Goal: Transaction & Acquisition: Obtain resource

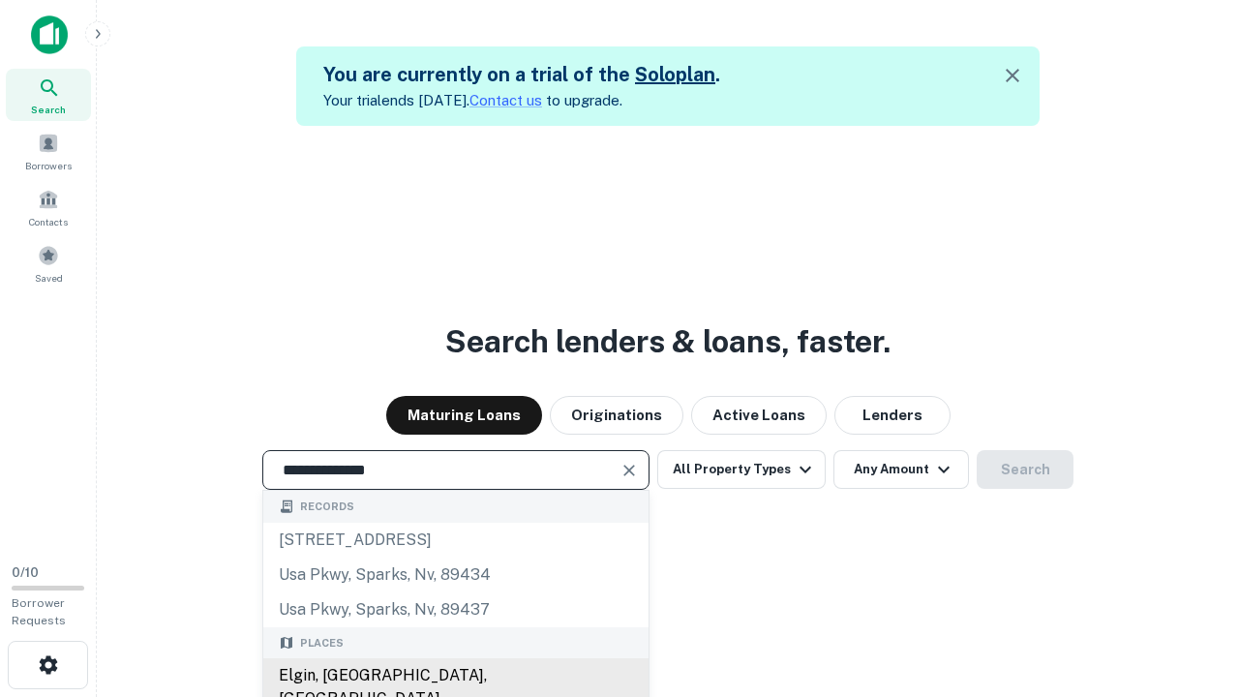
click at [455, 675] on div "Elgin, [GEOGRAPHIC_DATA], [GEOGRAPHIC_DATA]" at bounding box center [455, 687] width 385 height 58
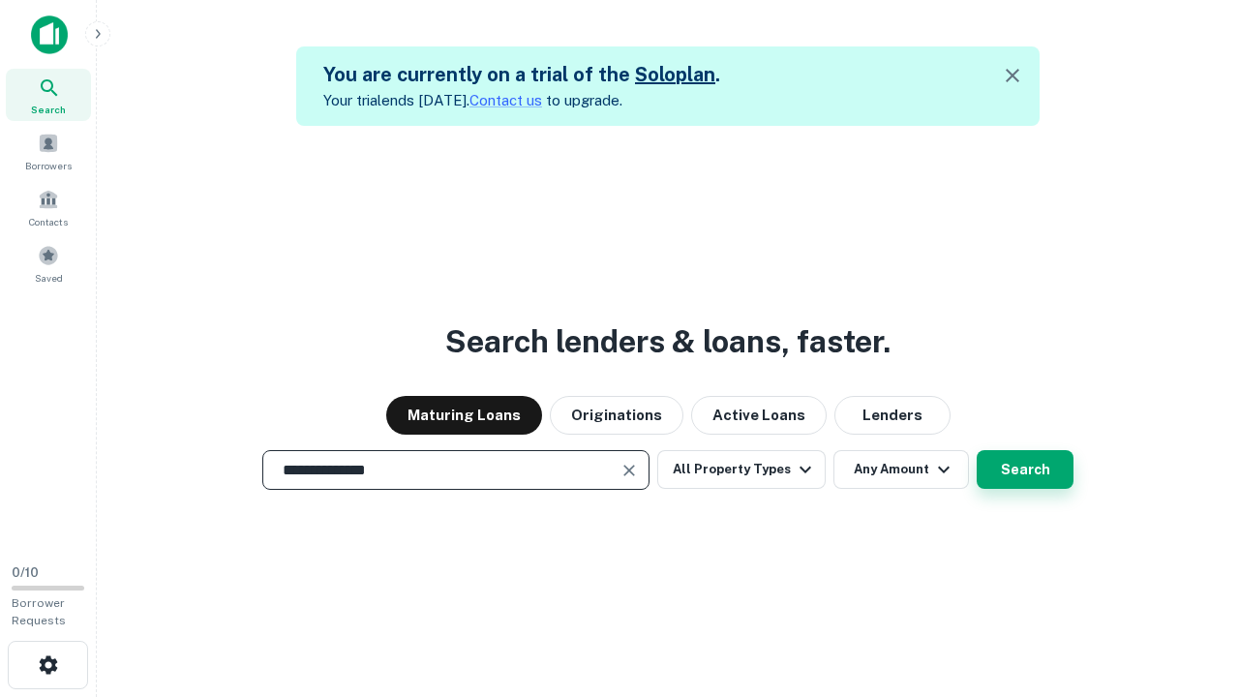
type input "**********"
click at [976, 450] on button "Search" at bounding box center [1024, 469] width 97 height 39
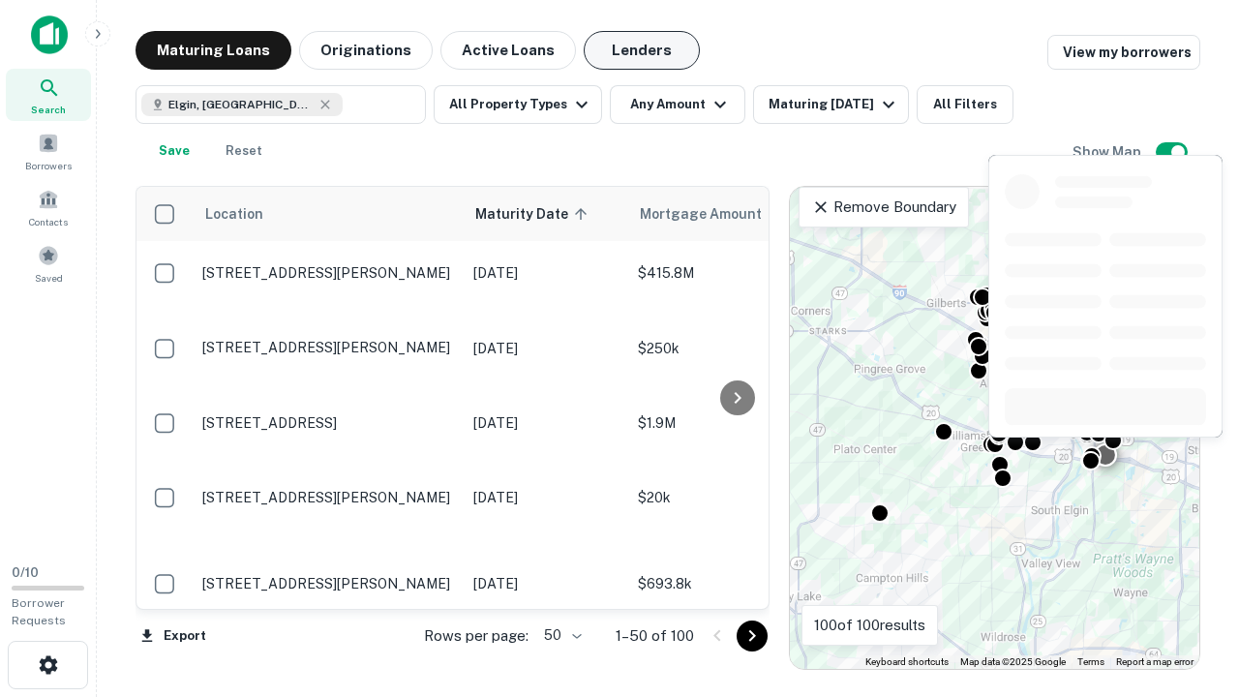
click at [642, 50] on button "Lenders" at bounding box center [642, 50] width 116 height 39
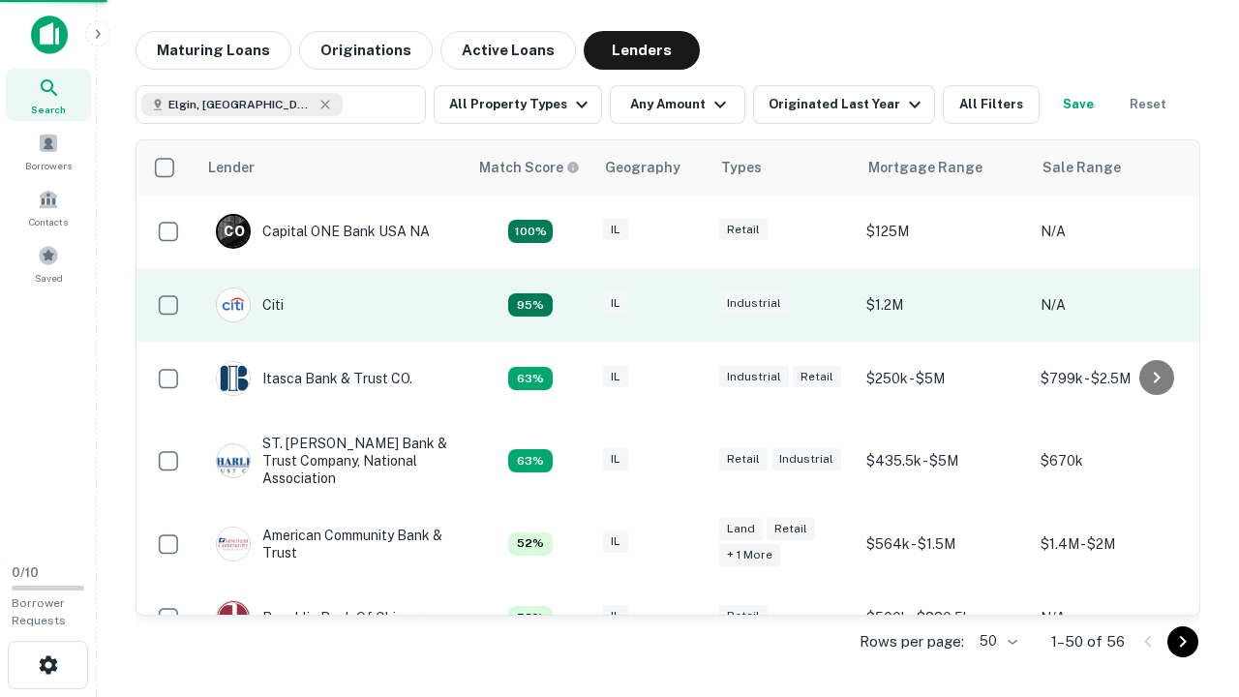
click at [687, 305] on div "IL" at bounding box center [651, 305] width 97 height 26
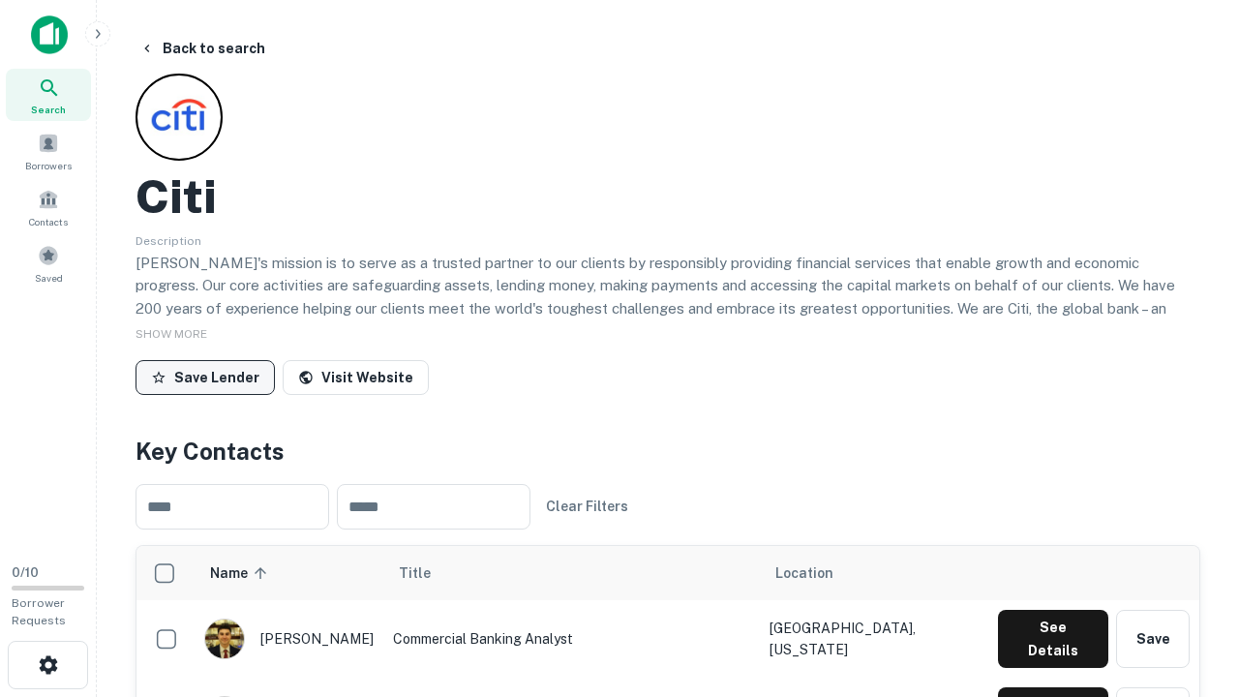
click at [205, 376] on button "Save Lender" at bounding box center [204, 377] width 139 height 35
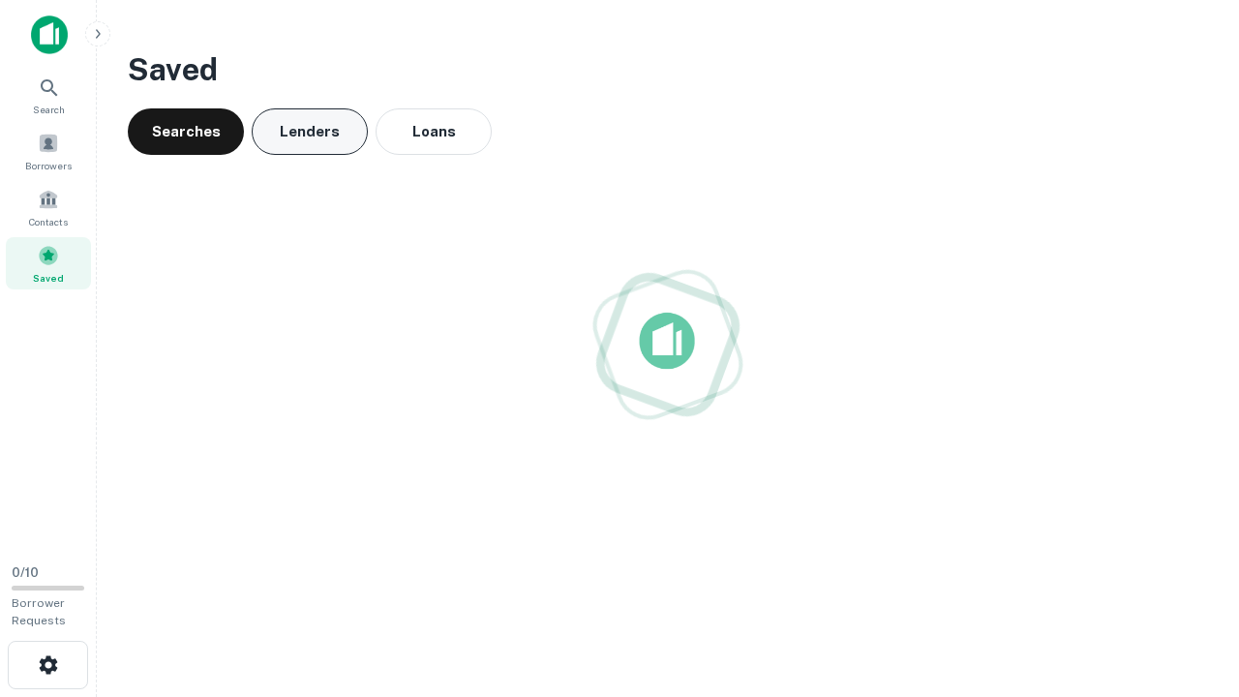
click at [310, 132] on button "Lenders" at bounding box center [310, 131] width 116 height 46
